Goal: Navigation & Orientation: Understand site structure

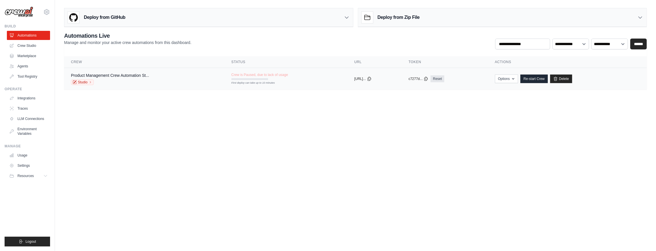
click at [247, 78] on div "First deploy can take up to 10 minutes" at bounding box center [249, 79] width 37 height 2
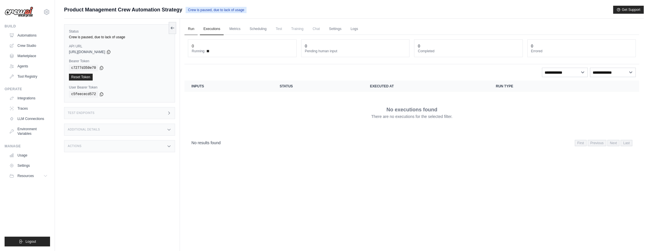
click at [189, 28] on link "Run" at bounding box center [191, 29] width 13 height 12
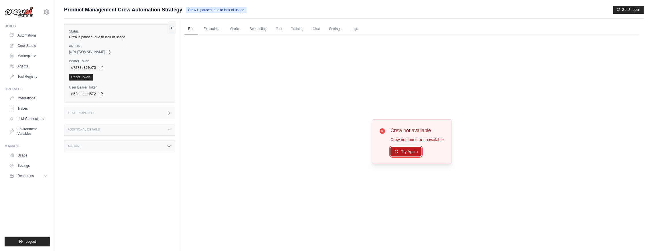
click at [412, 151] on button "Try Again" at bounding box center [406, 152] width 31 height 10
click at [209, 27] on link "Executions" at bounding box center [212, 29] width 24 height 12
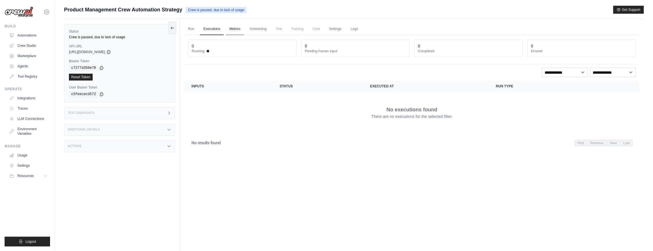
click at [234, 29] on link "Metrics" at bounding box center [235, 29] width 18 height 12
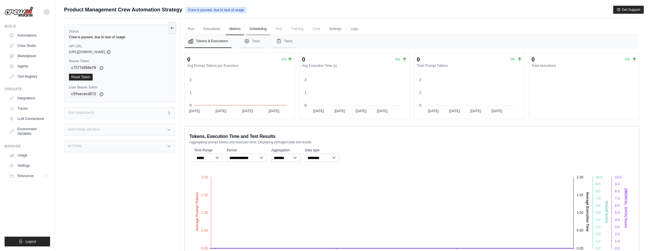
click at [262, 30] on link "Scheduling" at bounding box center [258, 29] width 24 height 12
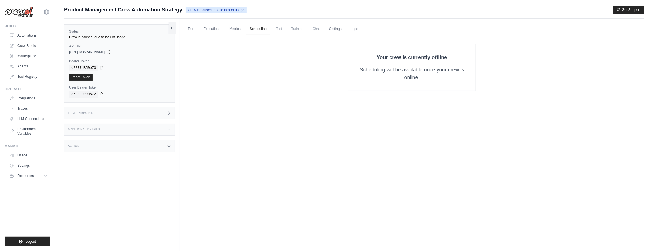
click at [300, 30] on span "Training" at bounding box center [297, 28] width 19 height 11
click at [336, 30] on link "Settings" at bounding box center [335, 29] width 19 height 12
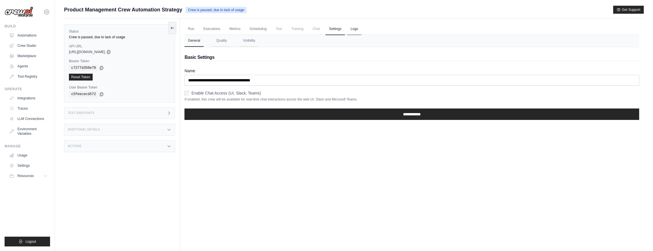
click at [355, 28] on link "Logs" at bounding box center [354, 29] width 14 height 12
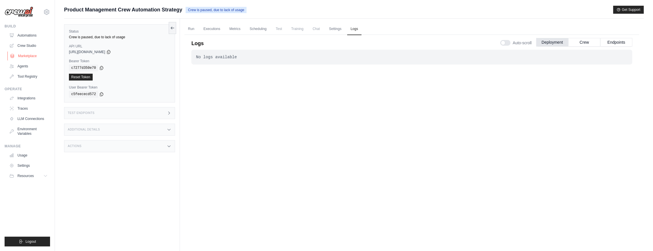
click at [26, 58] on link "Marketplace" at bounding box center [28, 55] width 43 height 9
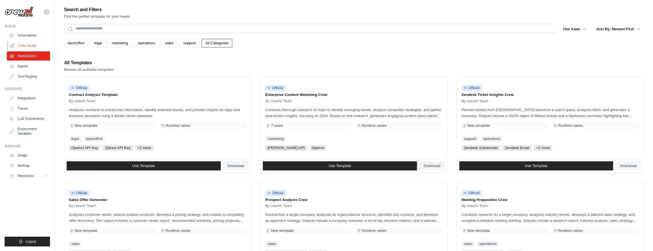
click at [28, 45] on link "Crew Studio" at bounding box center [28, 45] width 43 height 9
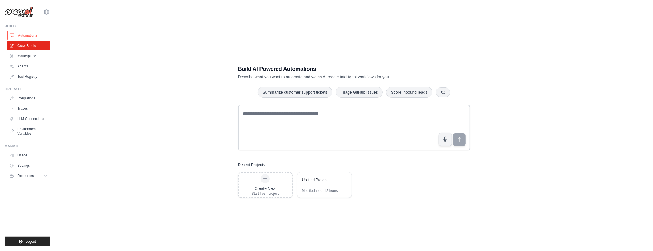
click at [25, 35] on link "Automations" at bounding box center [28, 35] width 43 height 9
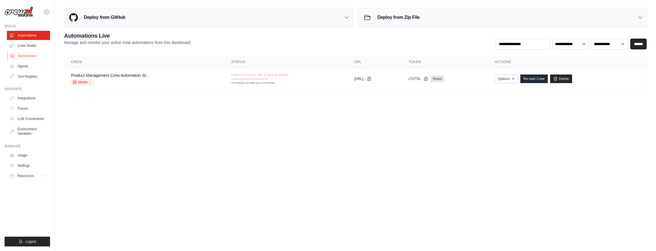
click at [30, 58] on link "Marketplace" at bounding box center [28, 55] width 43 height 9
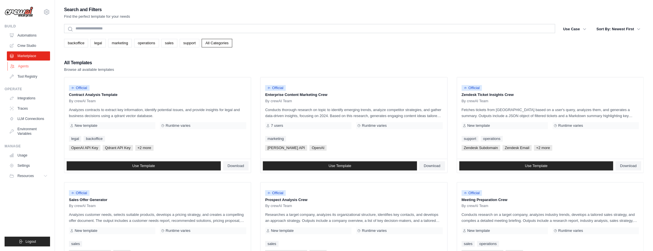
click at [25, 68] on link "Agents" at bounding box center [28, 66] width 43 height 9
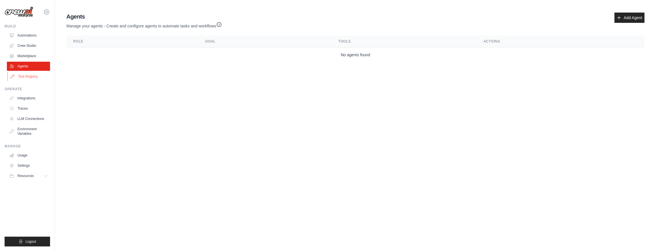
click at [30, 77] on link "Tool Registry" at bounding box center [28, 76] width 43 height 9
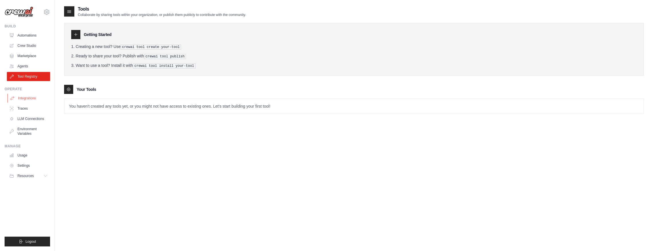
click at [23, 98] on link "Integrations" at bounding box center [28, 98] width 43 height 9
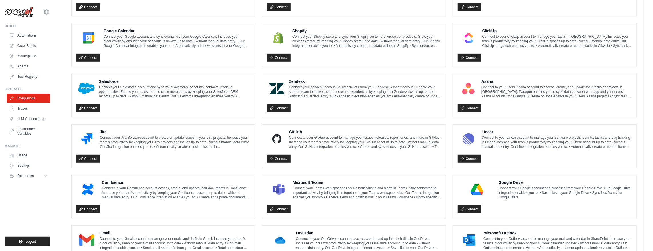
scroll to position [252, 0]
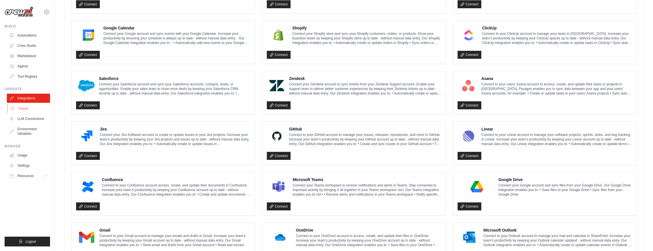
click at [27, 109] on link "Traces" at bounding box center [28, 108] width 43 height 9
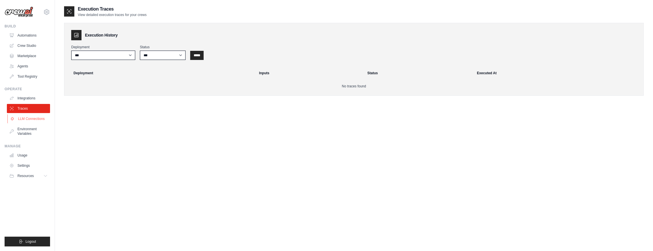
click at [33, 121] on link "LLM Connections" at bounding box center [28, 118] width 43 height 9
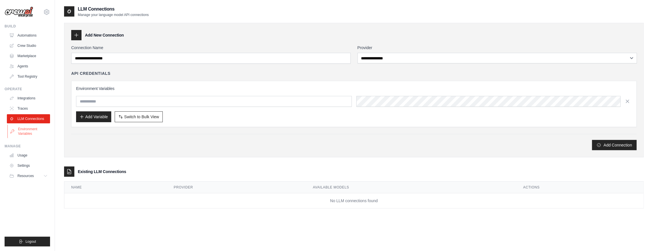
click at [27, 132] on link "Environment Variables" at bounding box center [28, 132] width 43 height 14
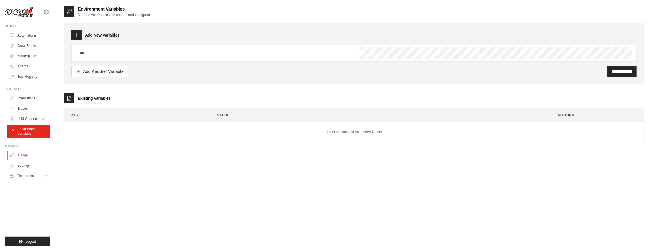
click at [22, 156] on link "Usage" at bounding box center [28, 155] width 43 height 9
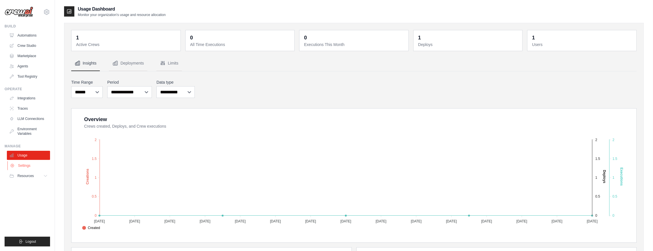
click at [21, 165] on link "Settings" at bounding box center [28, 165] width 43 height 9
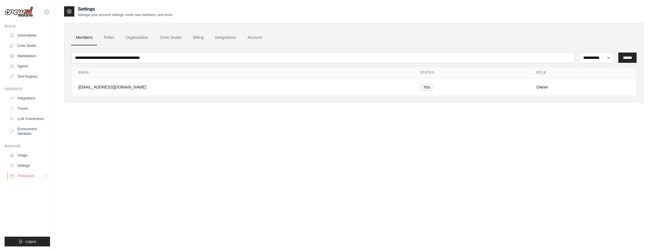
click at [27, 176] on span "Resources" at bounding box center [26, 176] width 16 height 5
click at [38, 184] on span "Documentation" at bounding box center [31, 186] width 23 height 5
click at [27, 56] on link "Marketplace" at bounding box center [28, 55] width 43 height 9
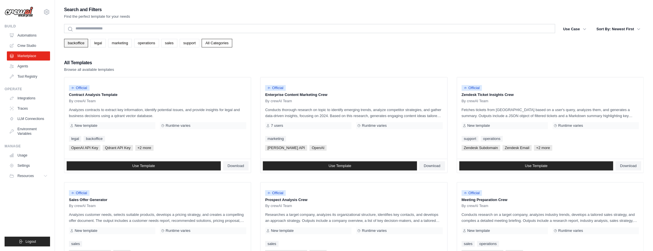
click at [76, 42] on link "backoffice" at bounding box center [76, 43] width 24 height 9
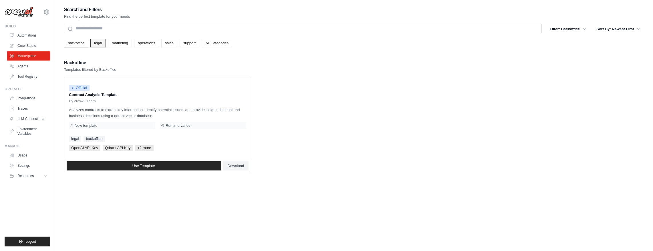
click at [99, 43] on link "legal" at bounding box center [97, 43] width 15 height 9
click at [115, 44] on link "marketing" at bounding box center [120, 43] width 24 height 9
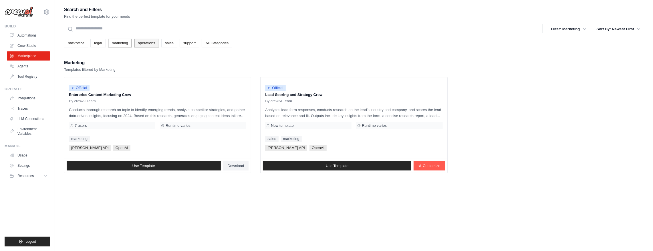
click at [146, 44] on link "operations" at bounding box center [146, 43] width 25 height 9
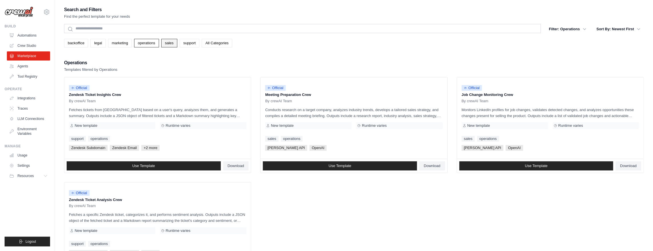
click at [171, 42] on link "sales" at bounding box center [169, 43] width 16 height 9
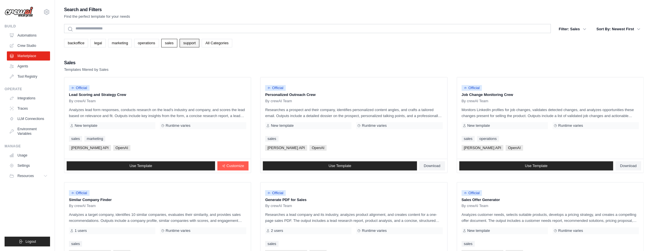
click at [187, 43] on link "support" at bounding box center [190, 43] width 20 height 9
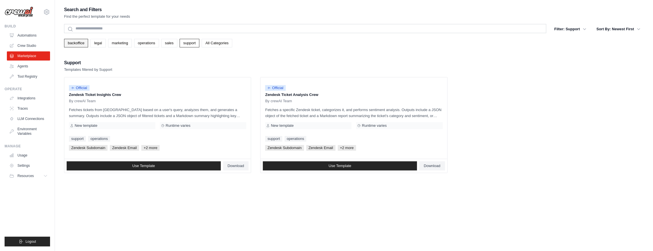
click at [75, 45] on link "backoffice" at bounding box center [76, 43] width 24 height 9
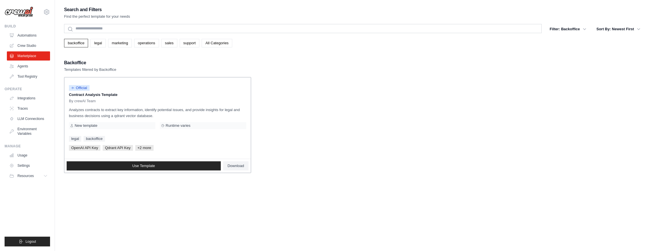
click at [120, 147] on span "Qdrant API Key" at bounding box center [118, 148] width 30 height 6
click at [144, 147] on span "+2 more" at bounding box center [144, 148] width 18 height 6
click at [139, 149] on span "+2 more" at bounding box center [144, 148] width 18 height 6
click at [139, 147] on span "+2 more" at bounding box center [144, 148] width 18 height 6
click at [99, 43] on link "legal" at bounding box center [97, 43] width 15 height 9
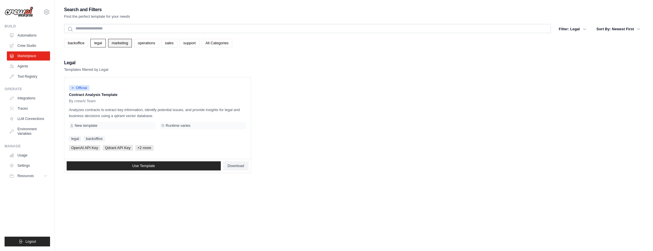
click at [116, 43] on link "marketing" at bounding box center [120, 43] width 24 height 9
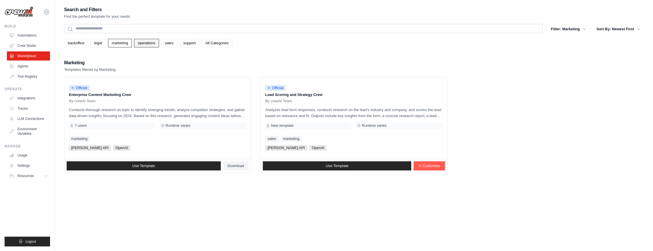
click at [143, 45] on link "operations" at bounding box center [146, 43] width 25 height 9
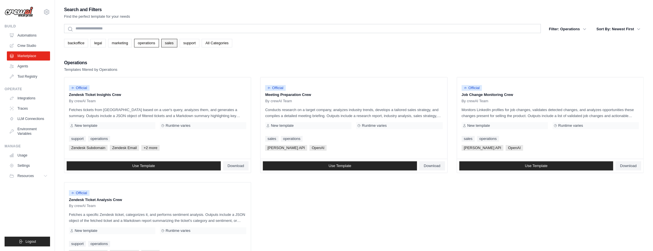
click at [166, 43] on link "sales" at bounding box center [169, 43] width 16 height 9
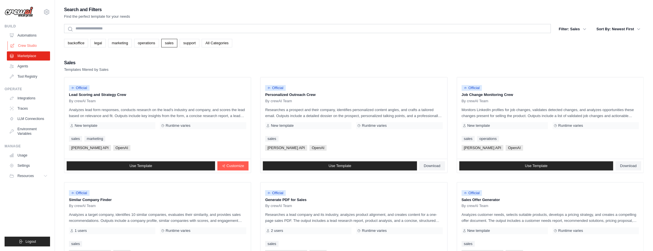
click at [28, 44] on link "Crew Studio" at bounding box center [28, 45] width 43 height 9
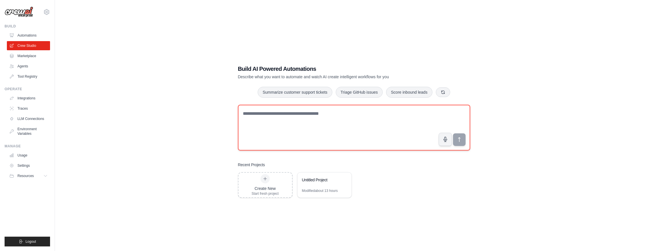
click at [294, 123] on textarea at bounding box center [354, 128] width 232 height 46
click at [322, 115] on textarea at bounding box center [354, 128] width 232 height 46
